Goal: Find specific page/section: Find specific page/section

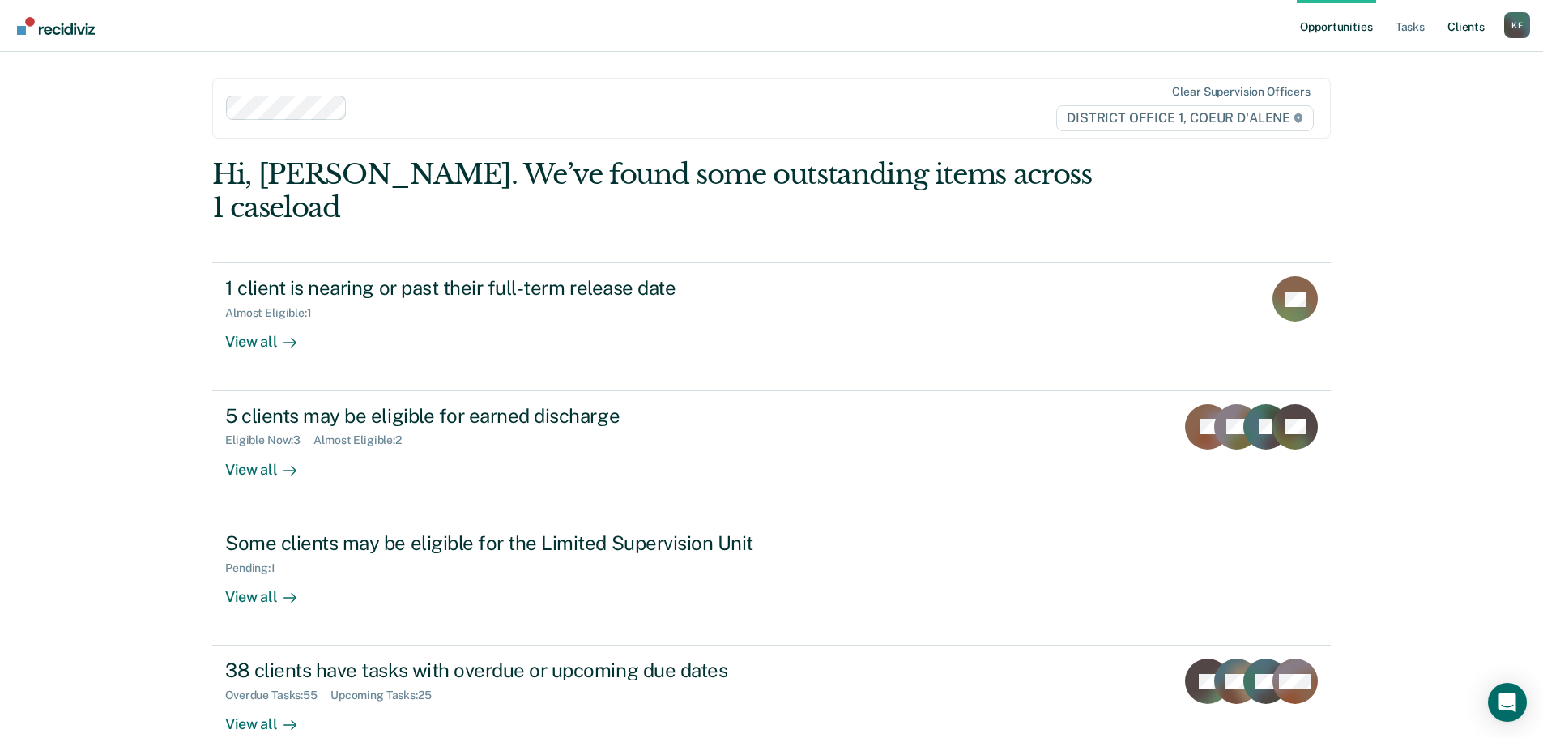
click at [1467, 23] on link "Client s" at bounding box center [1466, 26] width 44 height 52
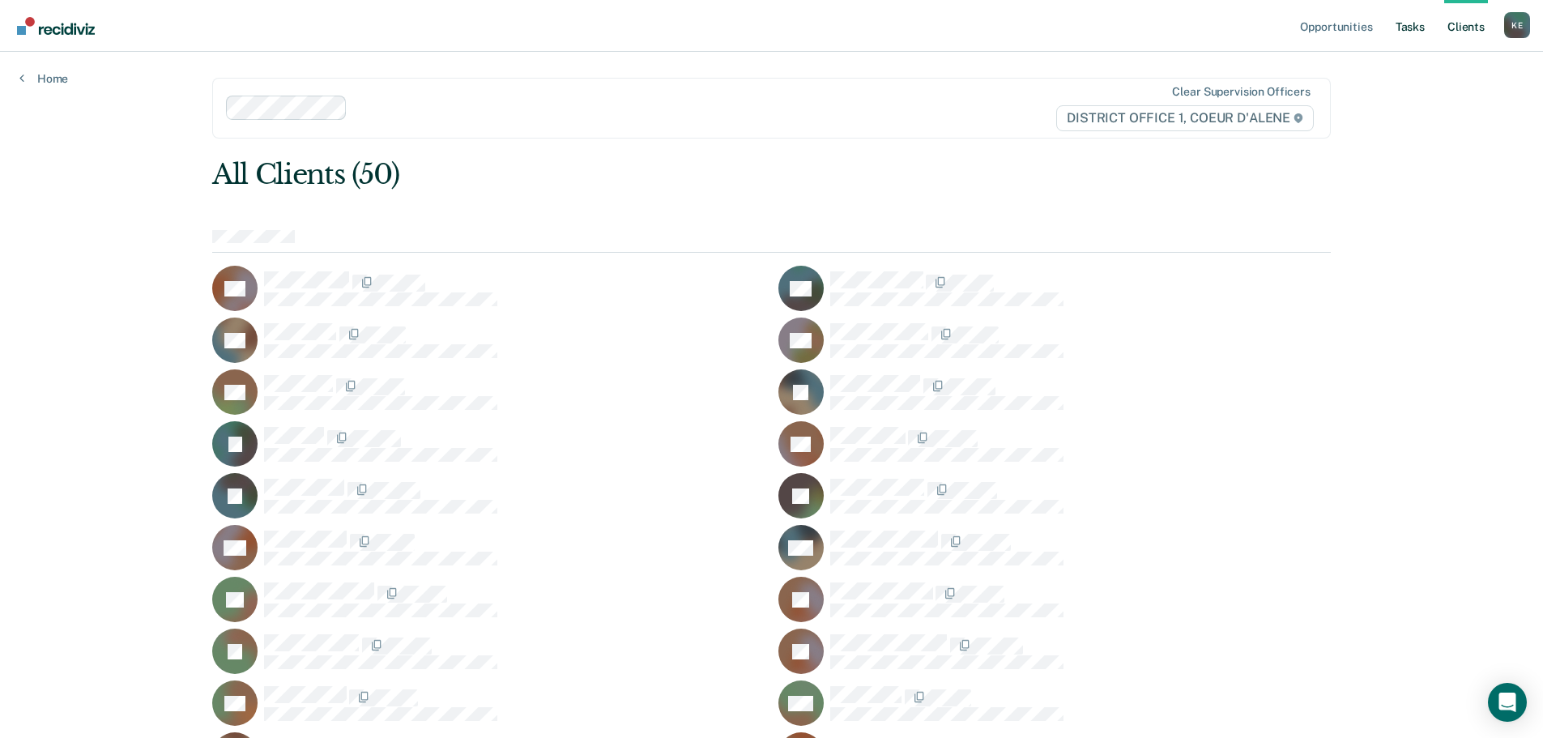
click at [1423, 24] on link "Tasks" at bounding box center [1410, 26] width 36 height 52
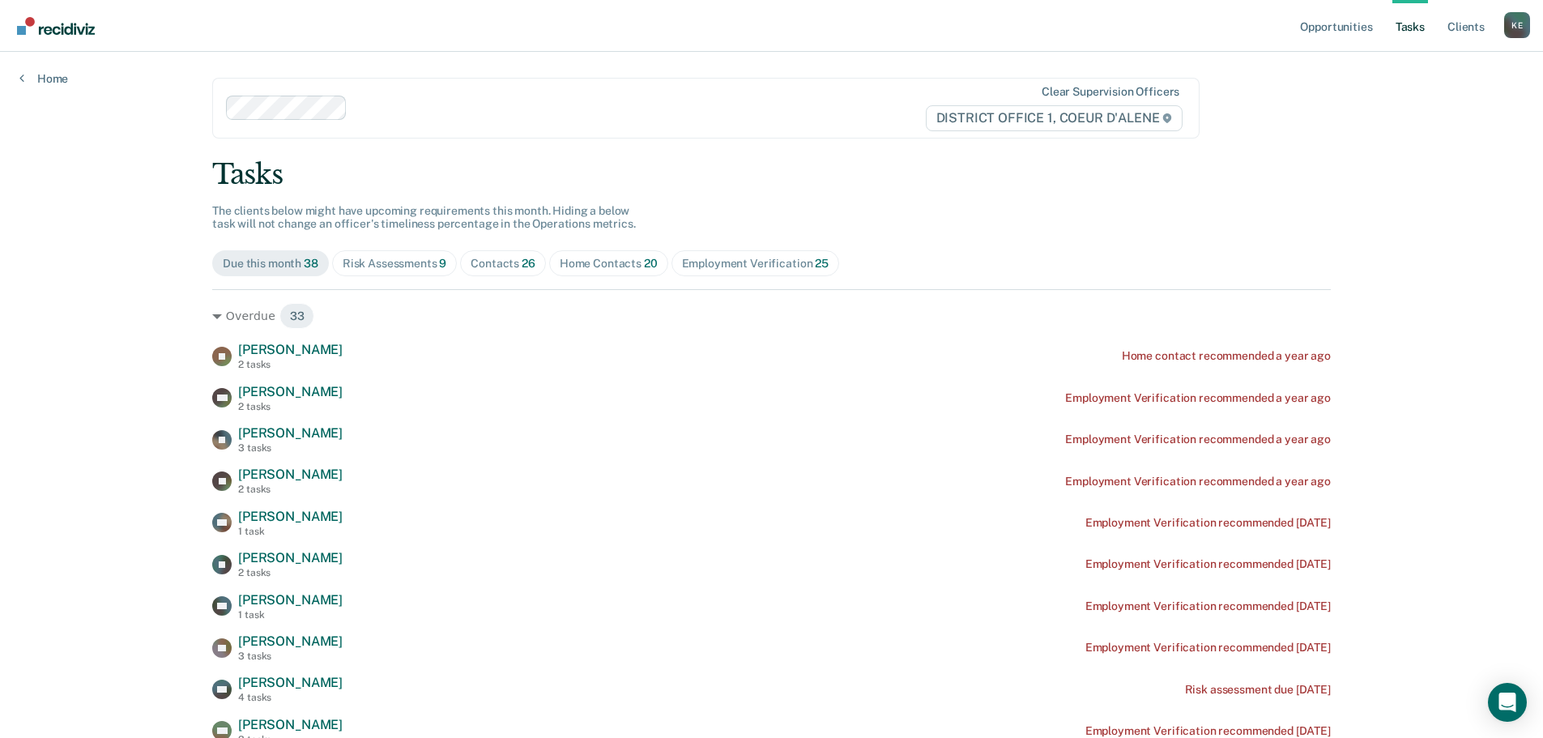
click at [412, 265] on div "Risk Assessments 9" at bounding box center [395, 264] width 104 height 14
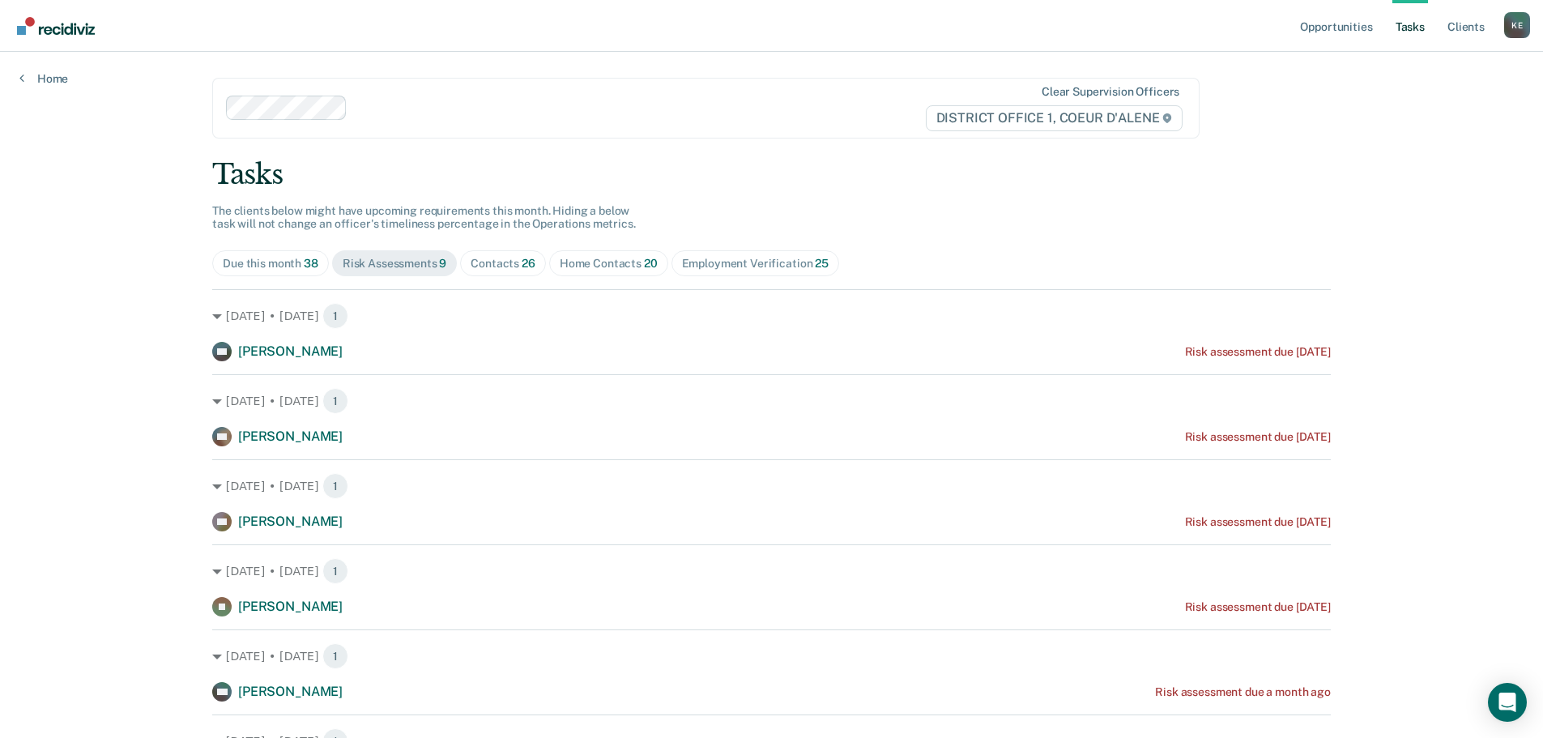
click at [511, 260] on div "Contacts 26" at bounding box center [502, 264] width 65 height 14
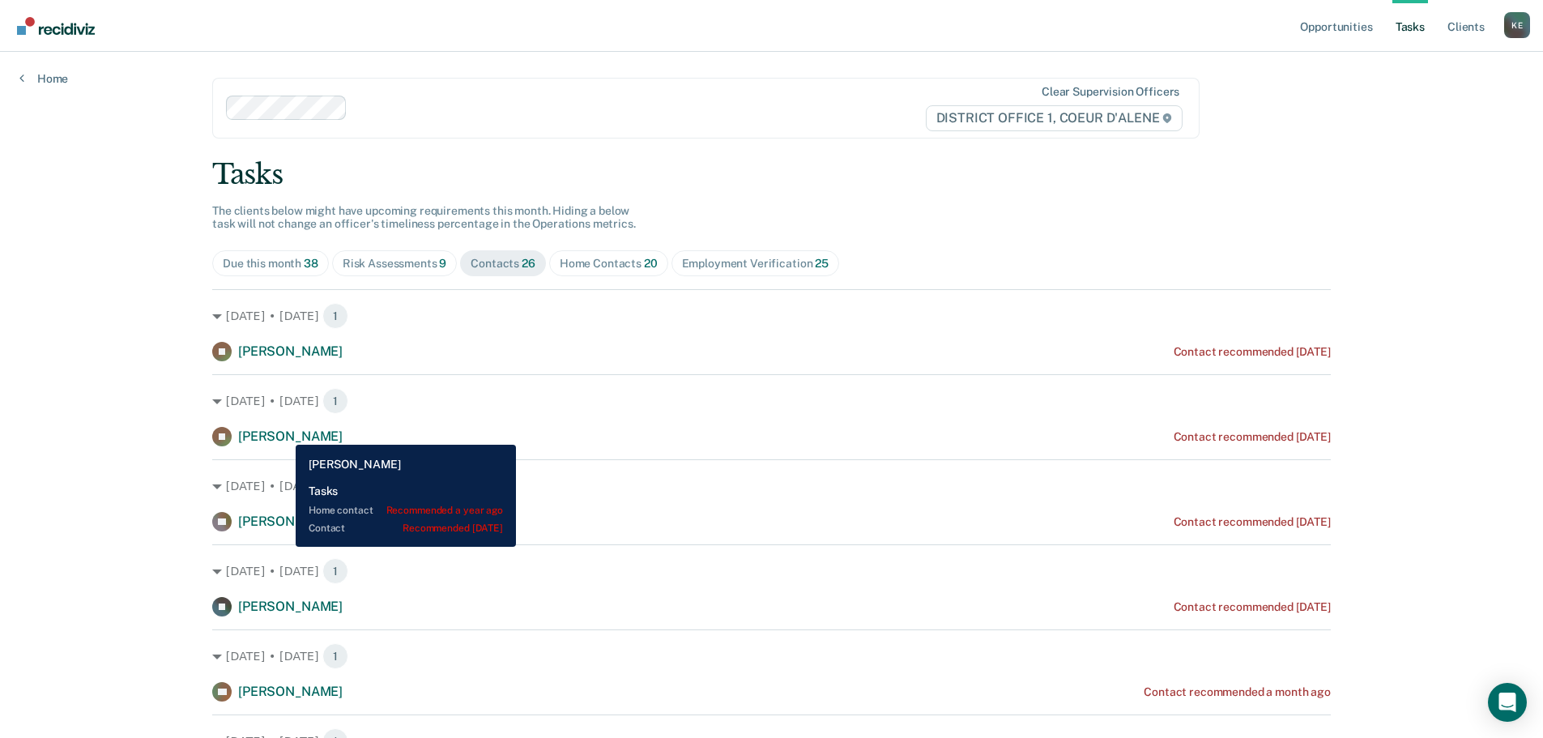
click at [283, 432] on span "[PERSON_NAME]" at bounding box center [290, 435] width 104 height 15
